Goal: Find specific page/section: Find specific page/section

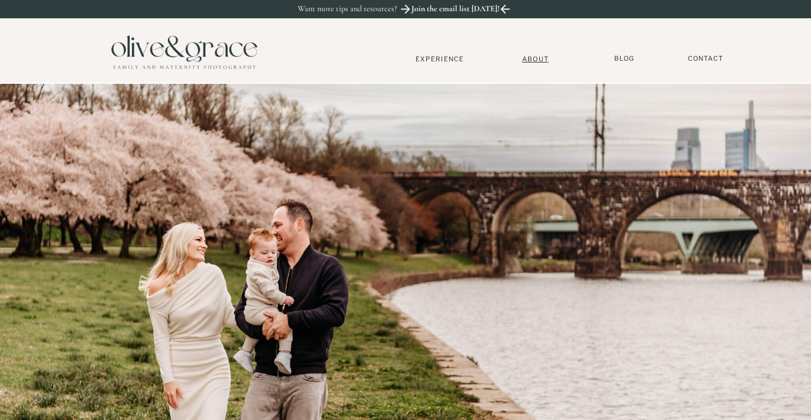
click at [535, 58] on nav "About" at bounding box center [535, 59] width 36 height 8
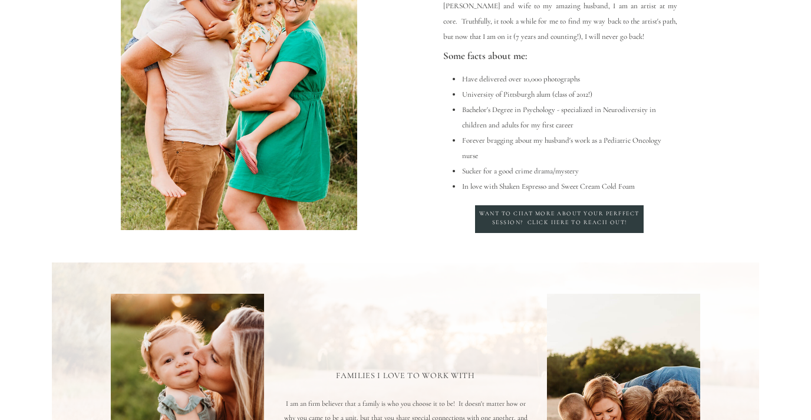
scroll to position [191, 0]
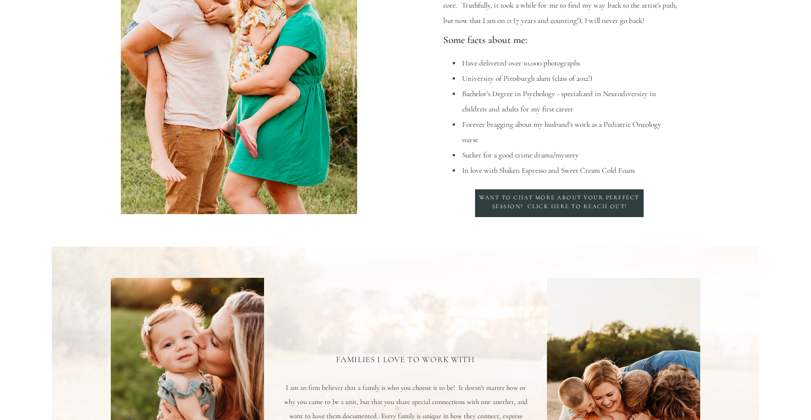
click at [556, 205] on p "Want to chat more about your perffect session? Click here to reach out!" at bounding box center [559, 203] width 163 height 21
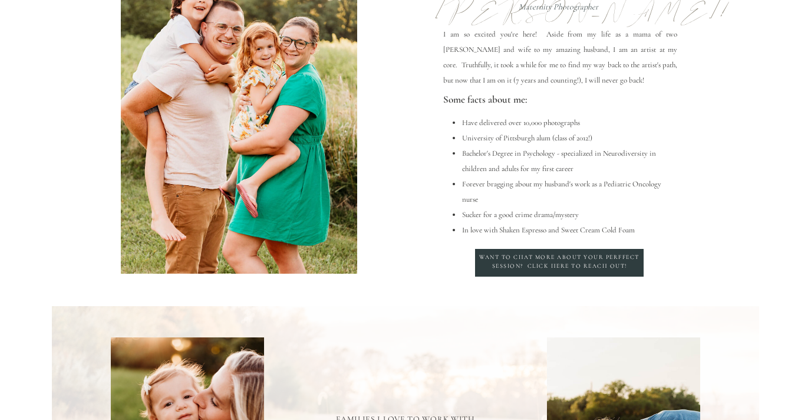
scroll to position [0, 0]
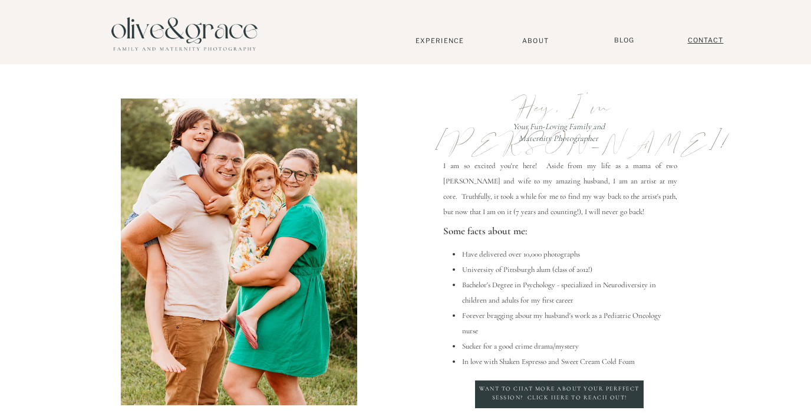
click at [699, 40] on nav "Contact" at bounding box center [705, 40] width 47 height 9
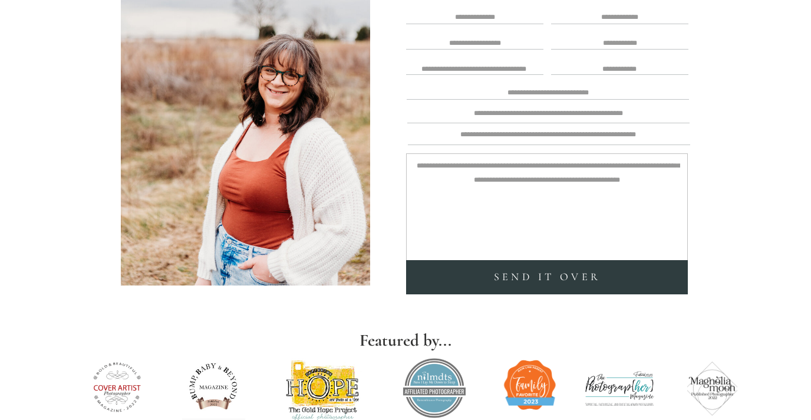
scroll to position [299, 0]
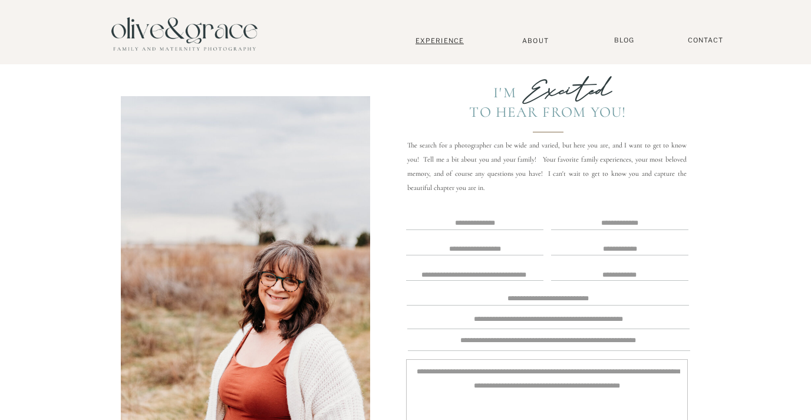
click at [437, 43] on nav "Experience" at bounding box center [440, 41] width 78 height 8
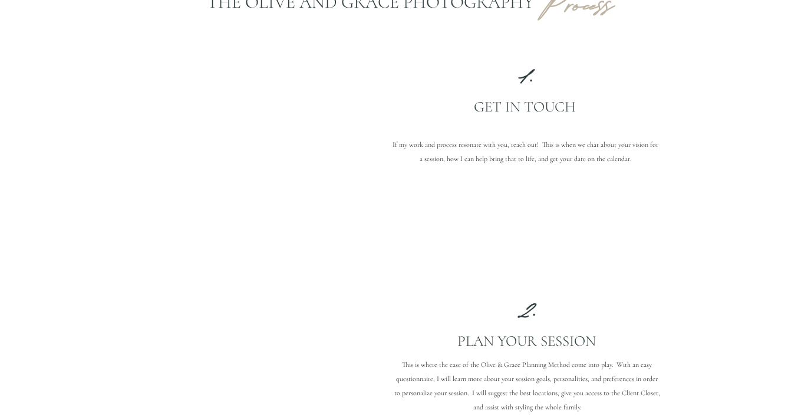
scroll to position [993, 0]
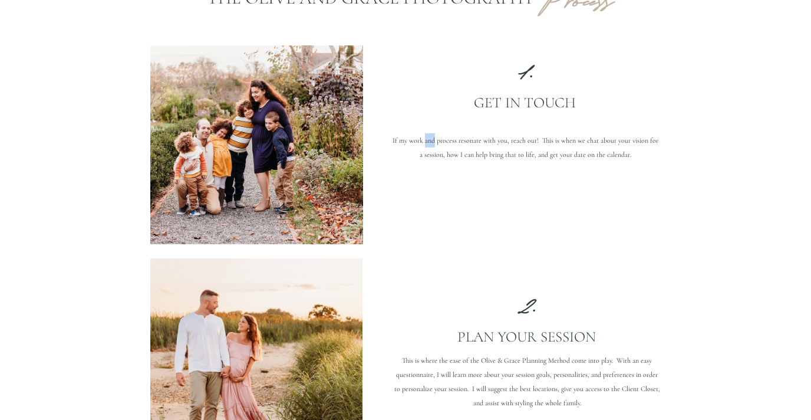
drag, startPoint x: 426, startPoint y: 142, endPoint x: 437, endPoint y: 143, distance: 10.6
click at [436, 143] on p "If my work and process resonate with you, reach out! This is when we chat about…" at bounding box center [525, 147] width 269 height 28
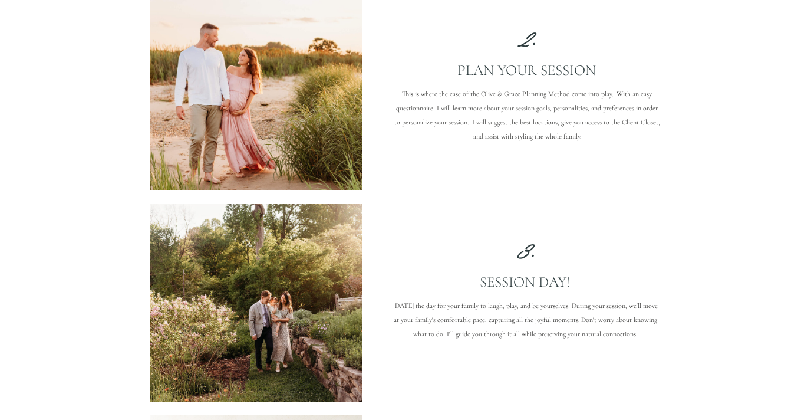
scroll to position [1260, 0]
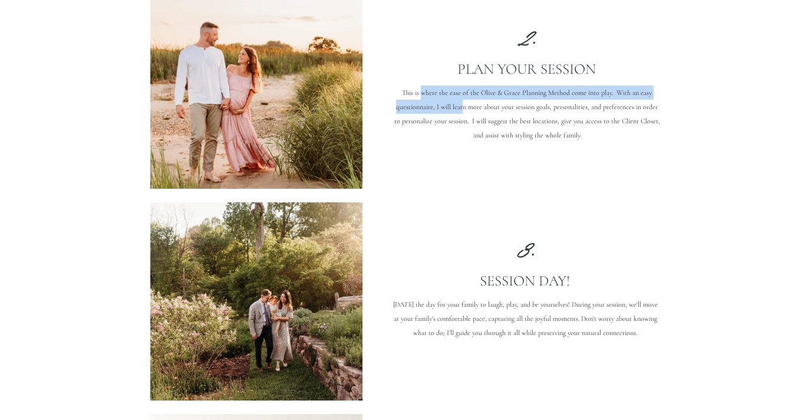
drag, startPoint x: 422, startPoint y: 90, endPoint x: 464, endPoint y: 111, distance: 46.9
click at [464, 111] on p "This is where the ease of the Olive & Grace Planning Method come into play. Wit…" at bounding box center [527, 121] width 269 height 72
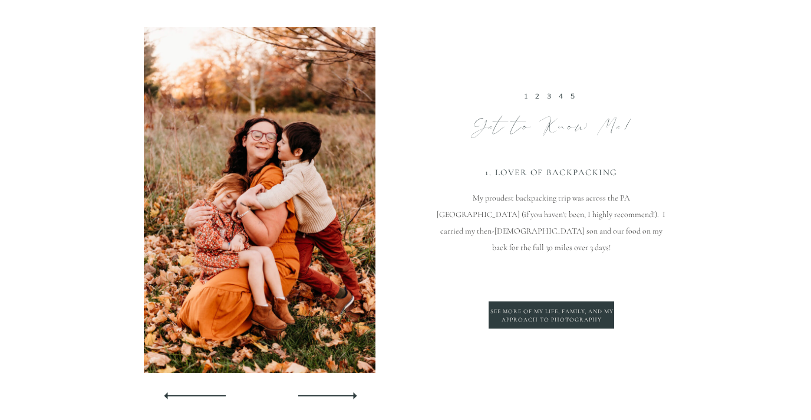
scroll to position [3001, 0]
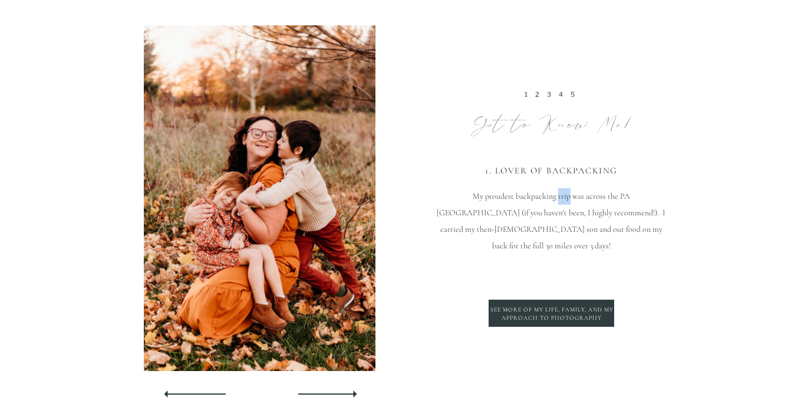
drag, startPoint x: 522, startPoint y: 199, endPoint x: 534, endPoint y: 199, distance: 12.4
click at [534, 199] on p "My proudest backpacking trip was across the PA [GEOGRAPHIC_DATA] (if you haven'…" at bounding box center [551, 254] width 236 height 133
click at [527, 215] on p "My proudest backpacking trip was across the PA [GEOGRAPHIC_DATA] (if you haven'…" at bounding box center [551, 254] width 236 height 133
click at [561, 215] on p "My proudest backpacking trip was across the PA [GEOGRAPHIC_DATA] (if you haven'…" at bounding box center [551, 254] width 236 height 133
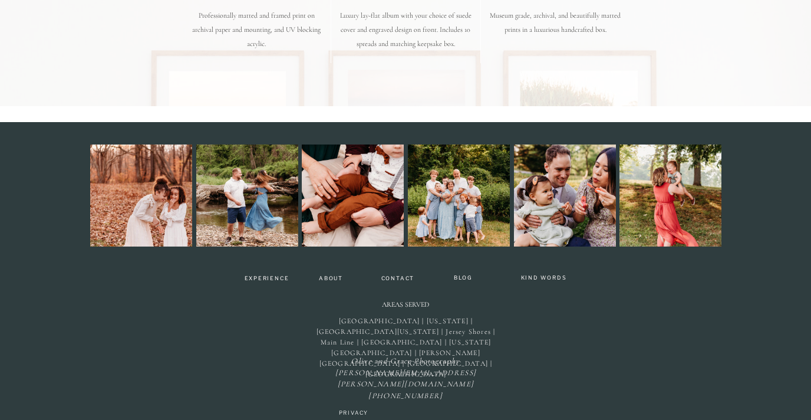
scroll to position [3755, 0]
